Goal: Navigation & Orientation: Find specific page/section

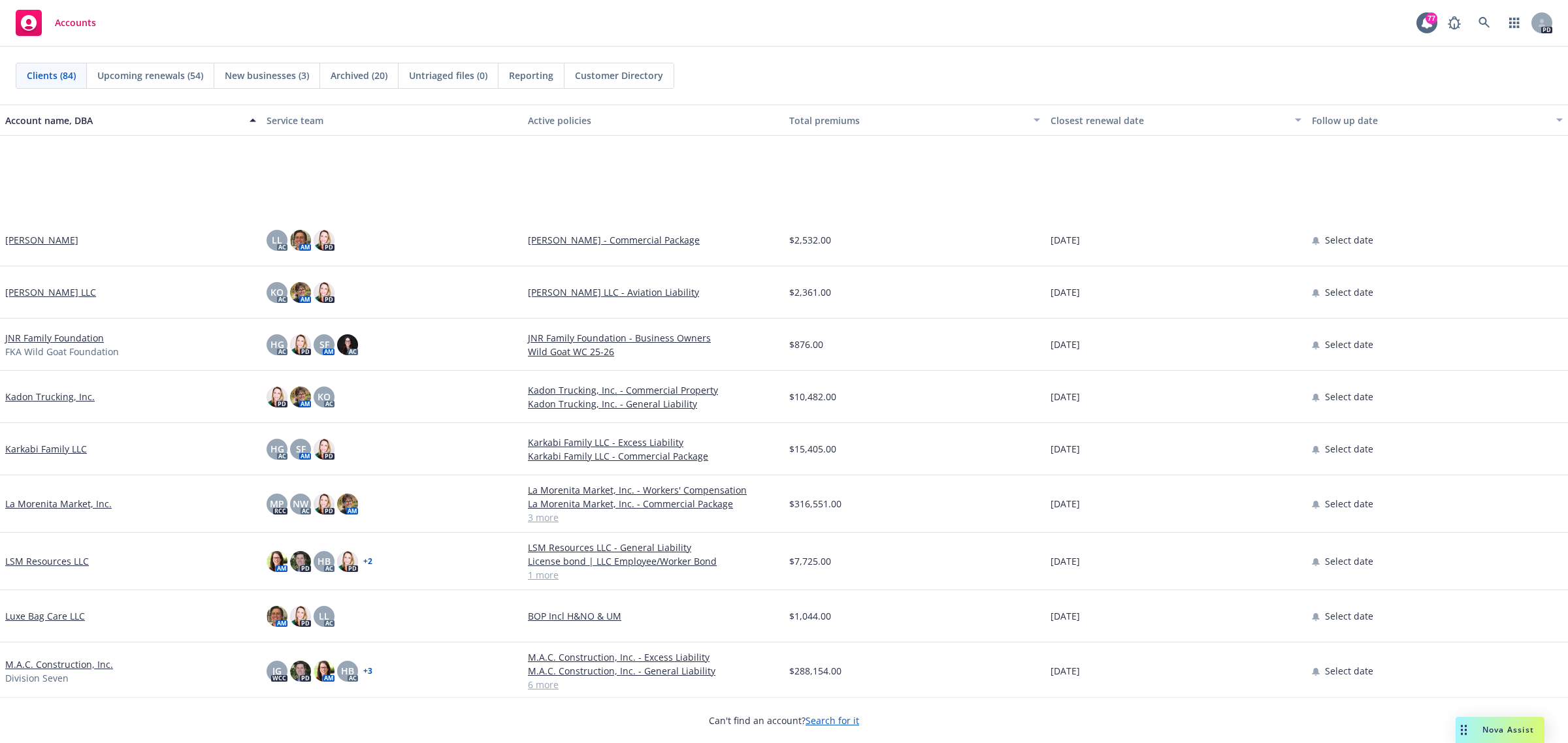
scroll to position [2367, 0]
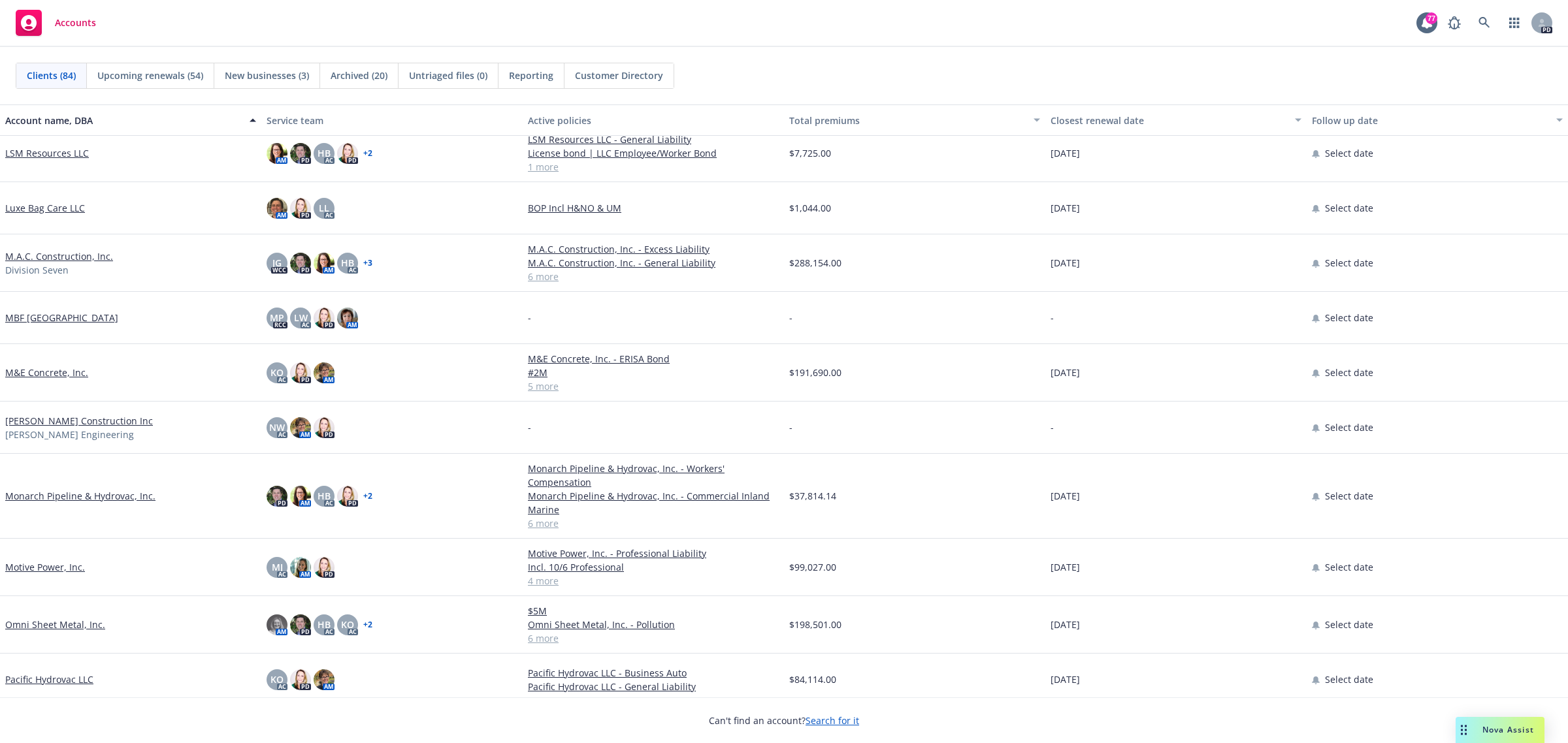
click at [63, 493] on link "Monarch Pipeline & Hydrovac, Inc." at bounding box center [80, 496] width 151 height 14
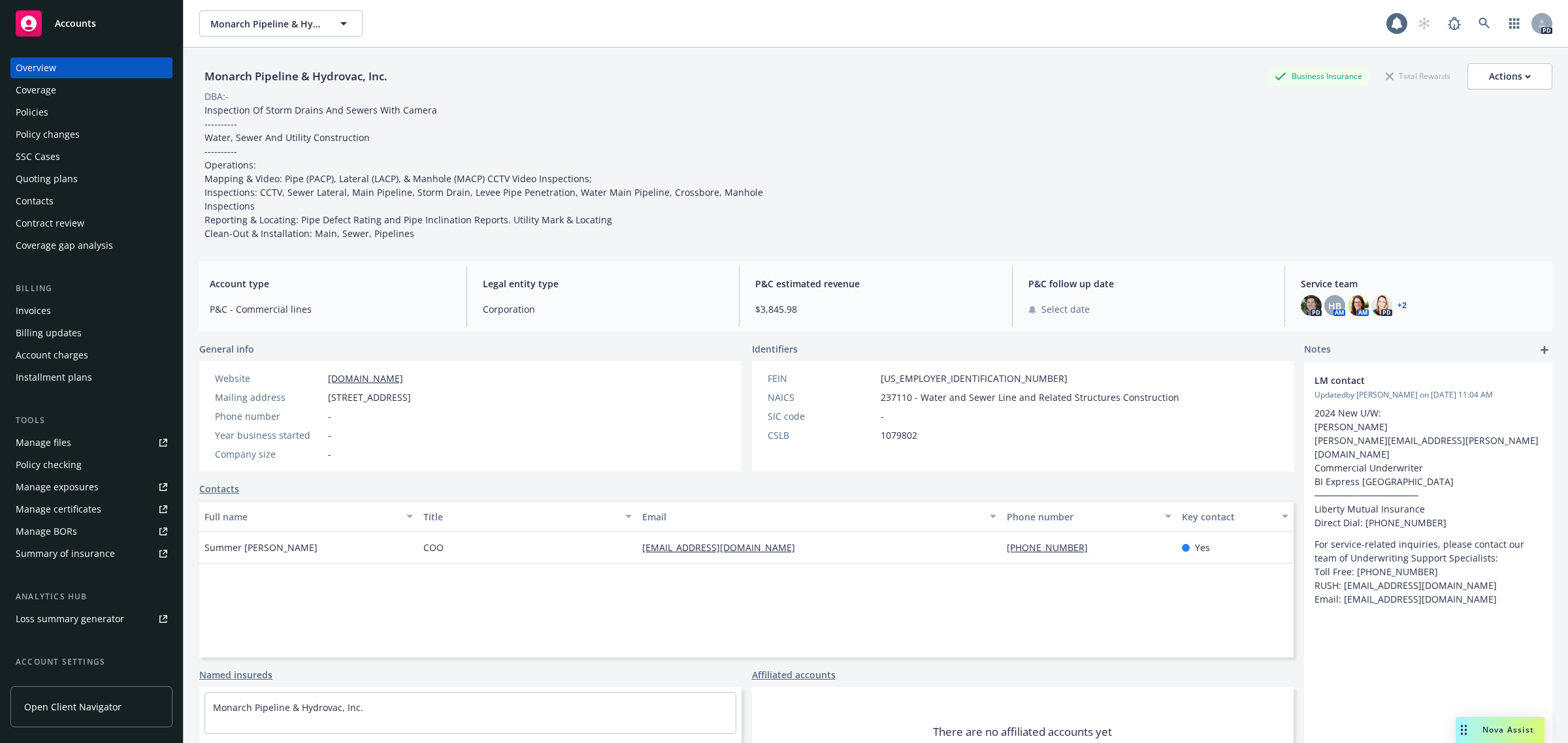
click at [23, 114] on div "Policies" at bounding box center [32, 112] width 33 height 21
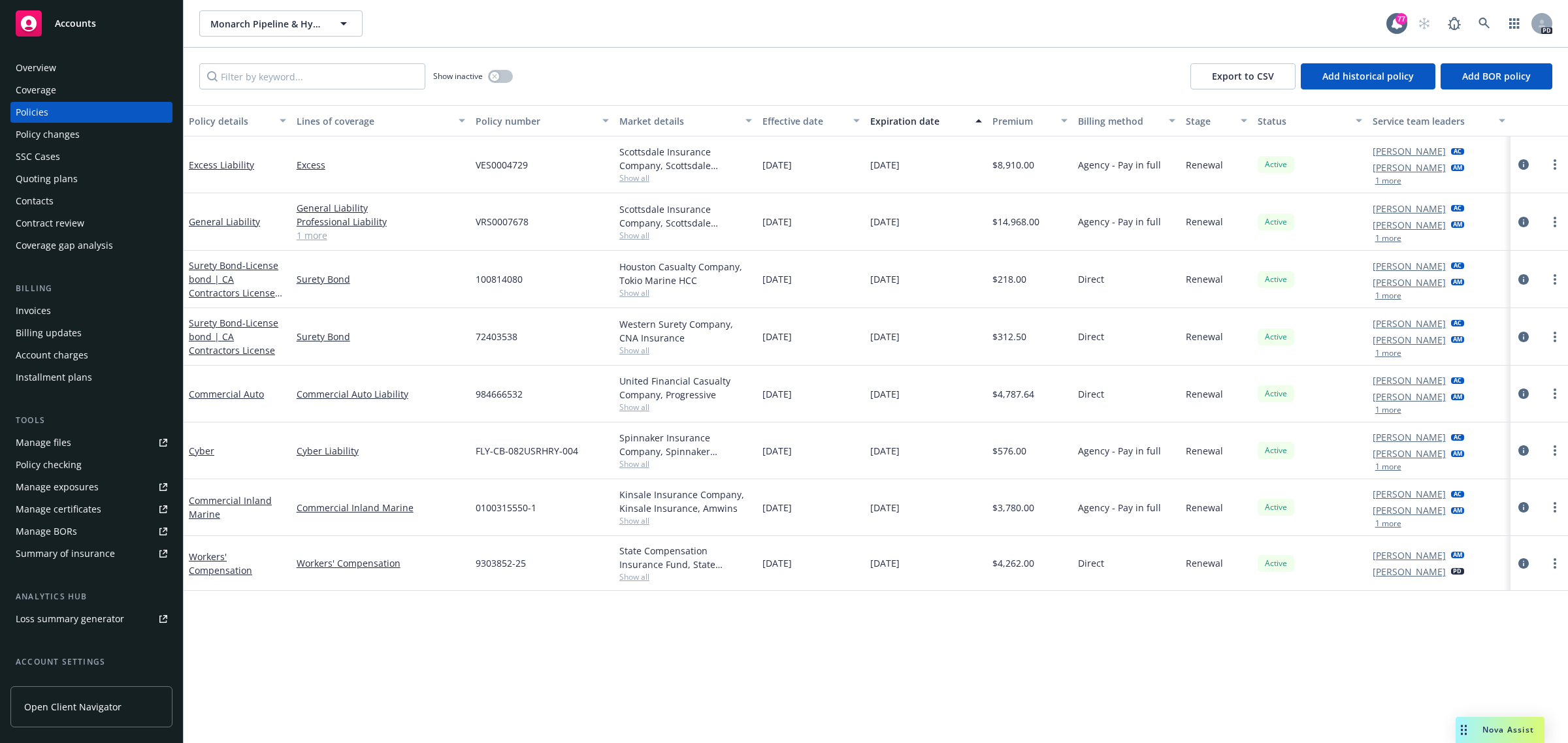
click at [76, 21] on span "Accounts" at bounding box center [76, 24] width 41 height 11
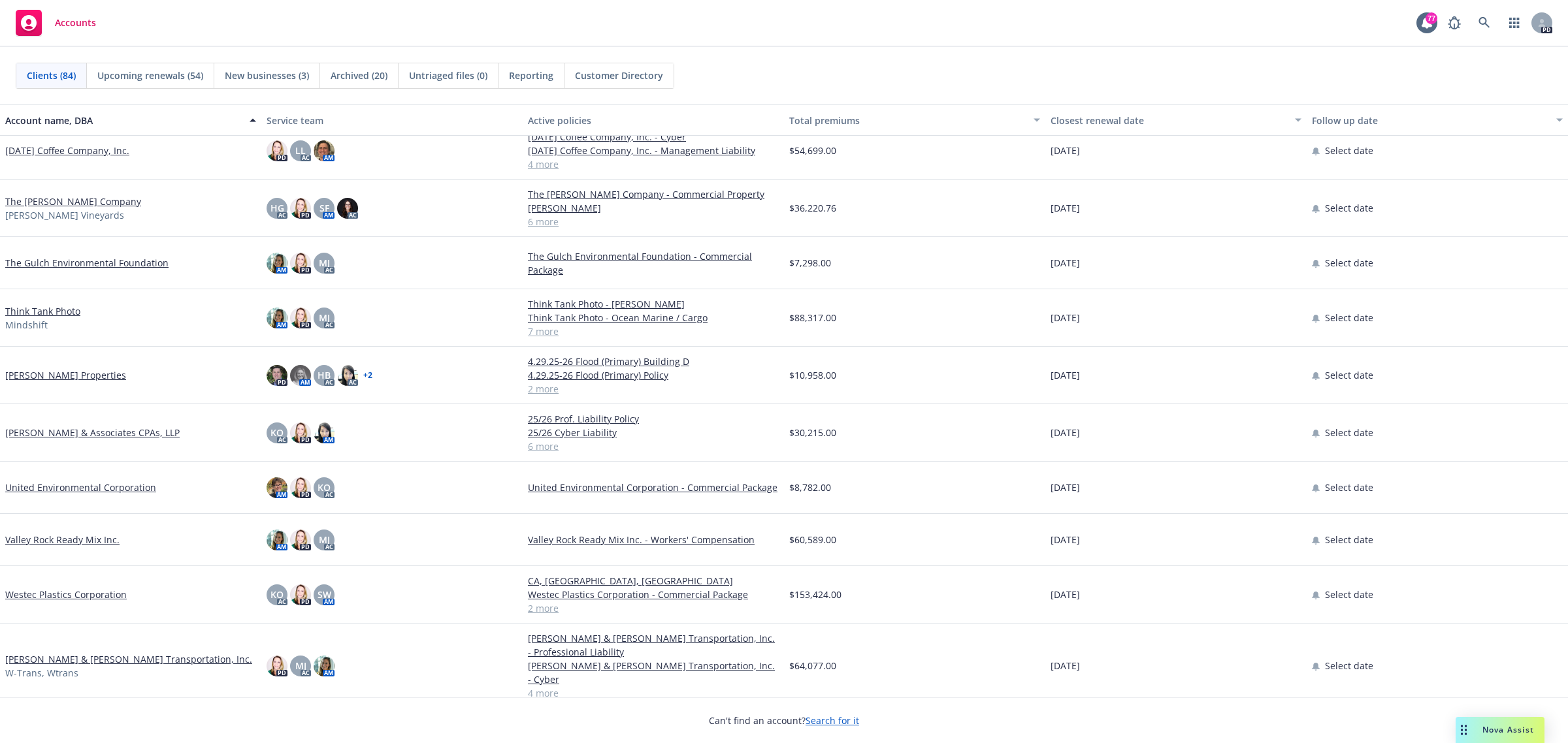
scroll to position [3883, 0]
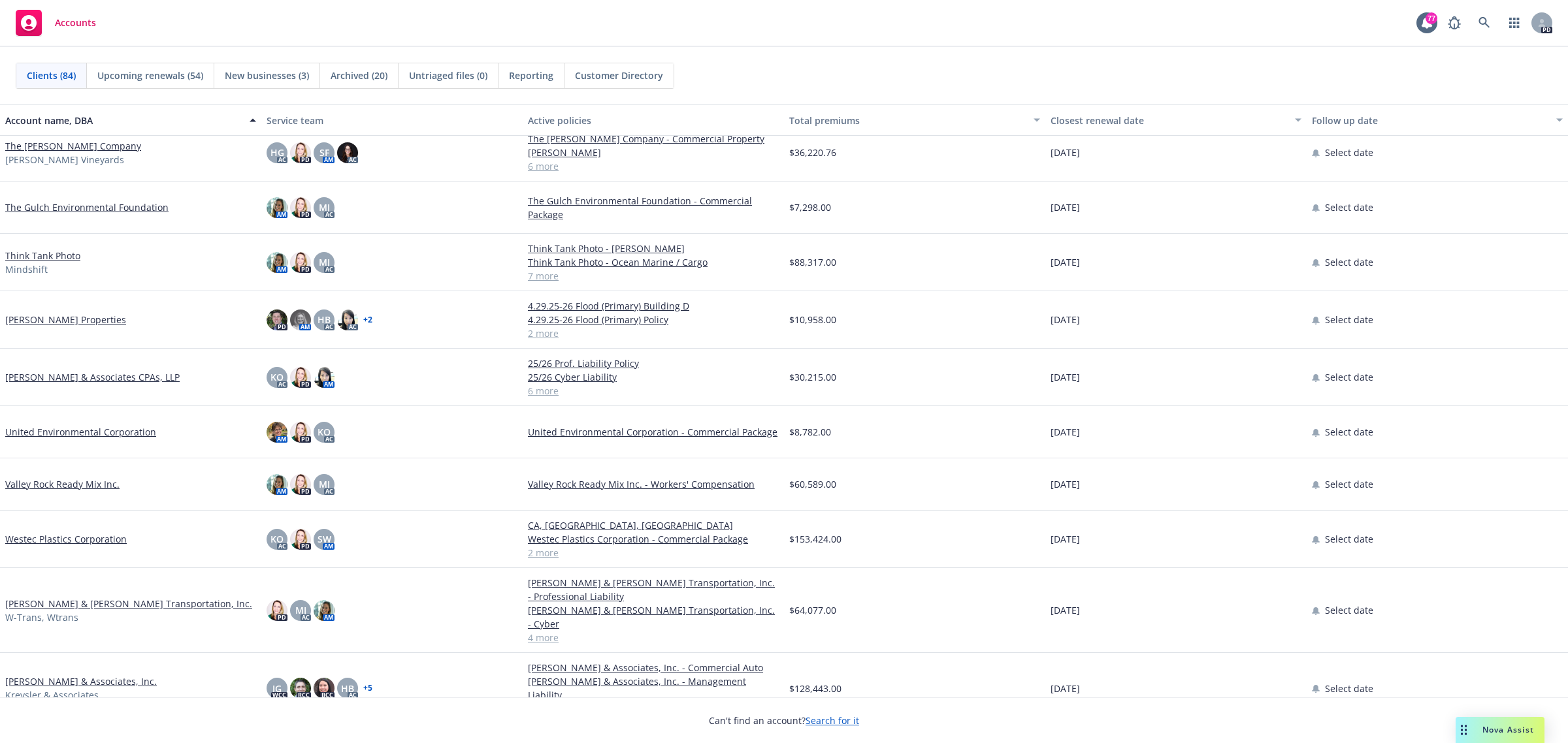
click at [40, 675] on link "[PERSON_NAME] & Associates, Inc." at bounding box center [81, 681] width 151 height 14
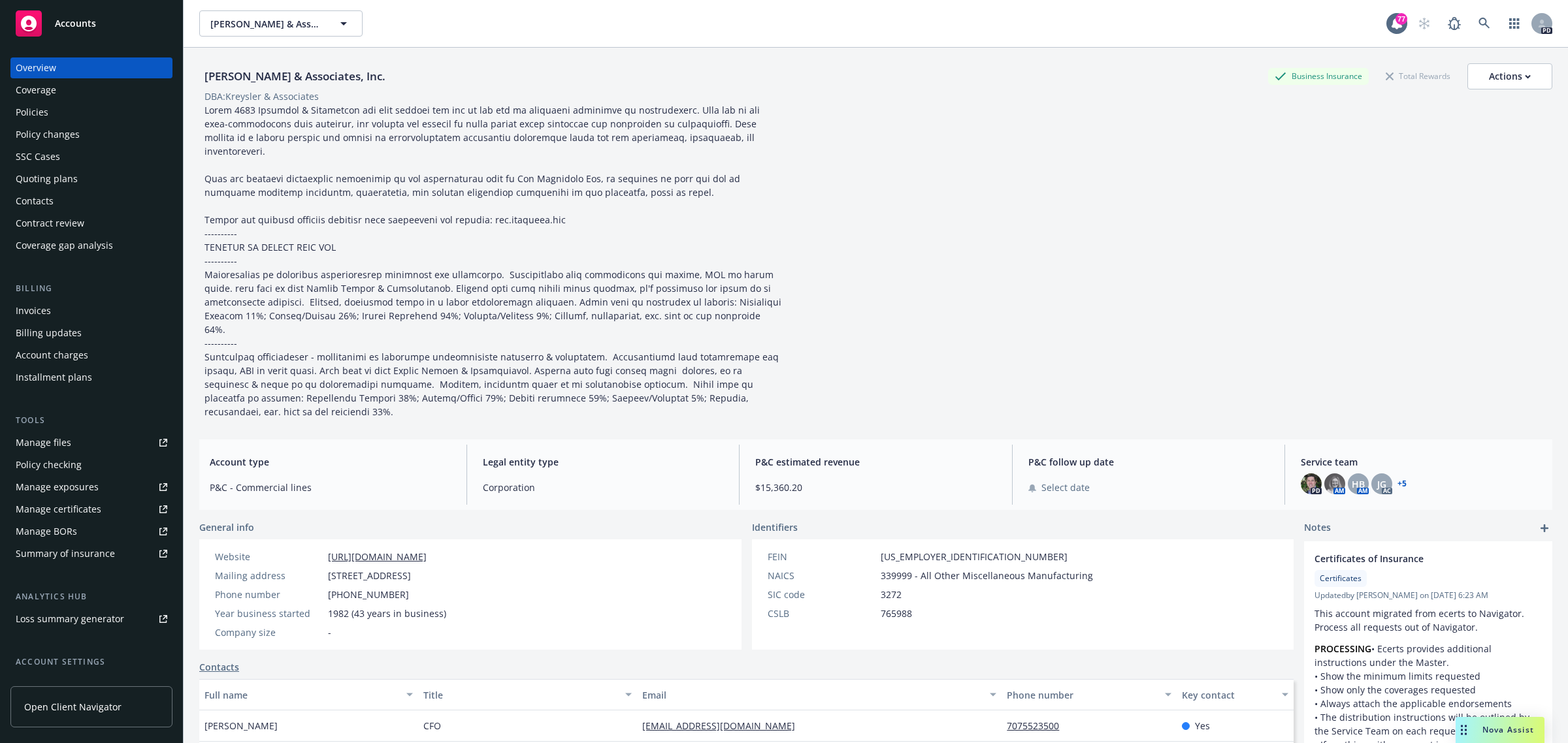
click at [38, 106] on div "Policies" at bounding box center [32, 112] width 33 height 21
